Goal: Use online tool/utility: Utilize a website feature to perform a specific function

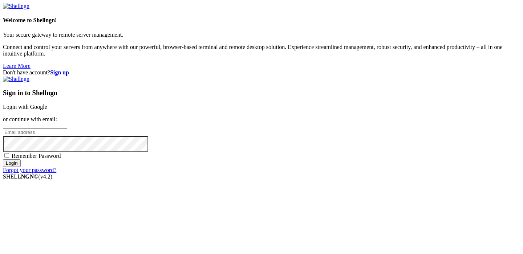
type input "[PERSON_NAME][EMAIL_ADDRESS][DOMAIN_NAME]"
click at [21, 167] on input "Login" at bounding box center [12, 164] width 18 height 8
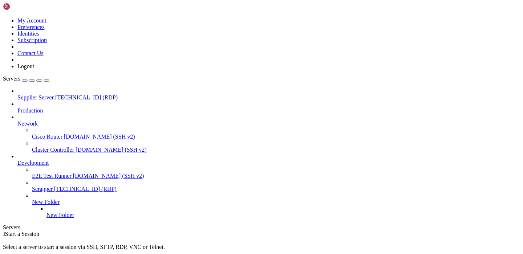
click at [23, 8] on img at bounding box center [24, 6] width 42 height 7
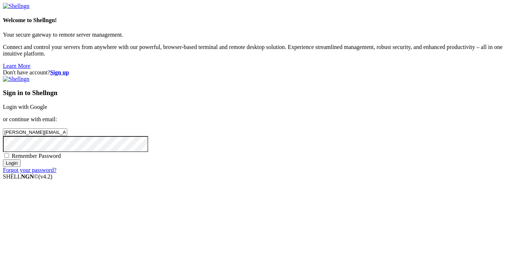
click at [21, 167] on input "Login" at bounding box center [12, 164] width 18 height 8
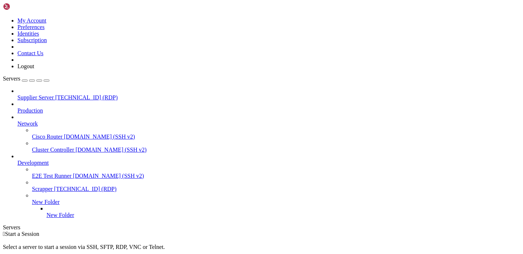
click at [55, 95] on span "[TECHNICAL_ID] (RDP)" at bounding box center [86, 98] width 63 height 6
